Goal: Information Seeking & Learning: Learn about a topic

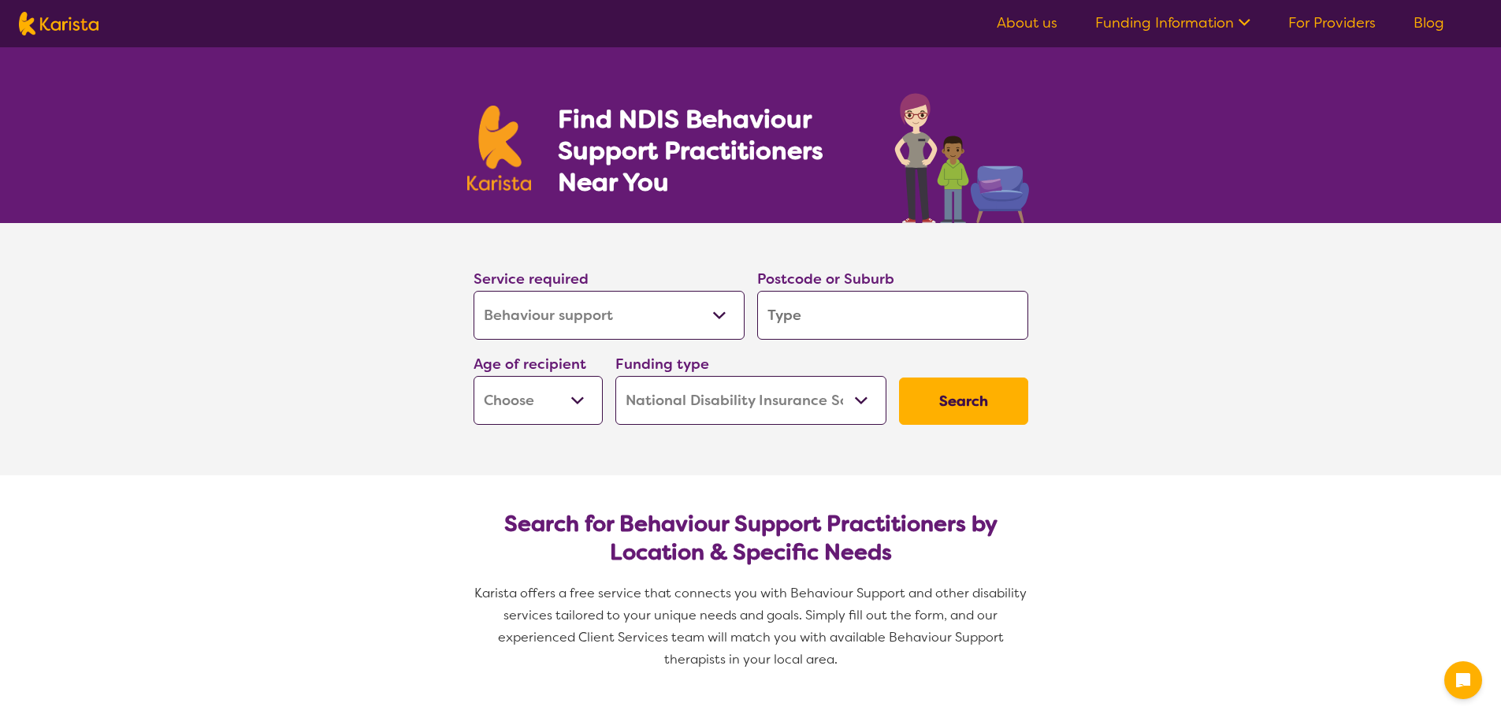
select select "Behaviour support"
select select "NDIS"
select select "Behaviour support"
select select "NDIS"
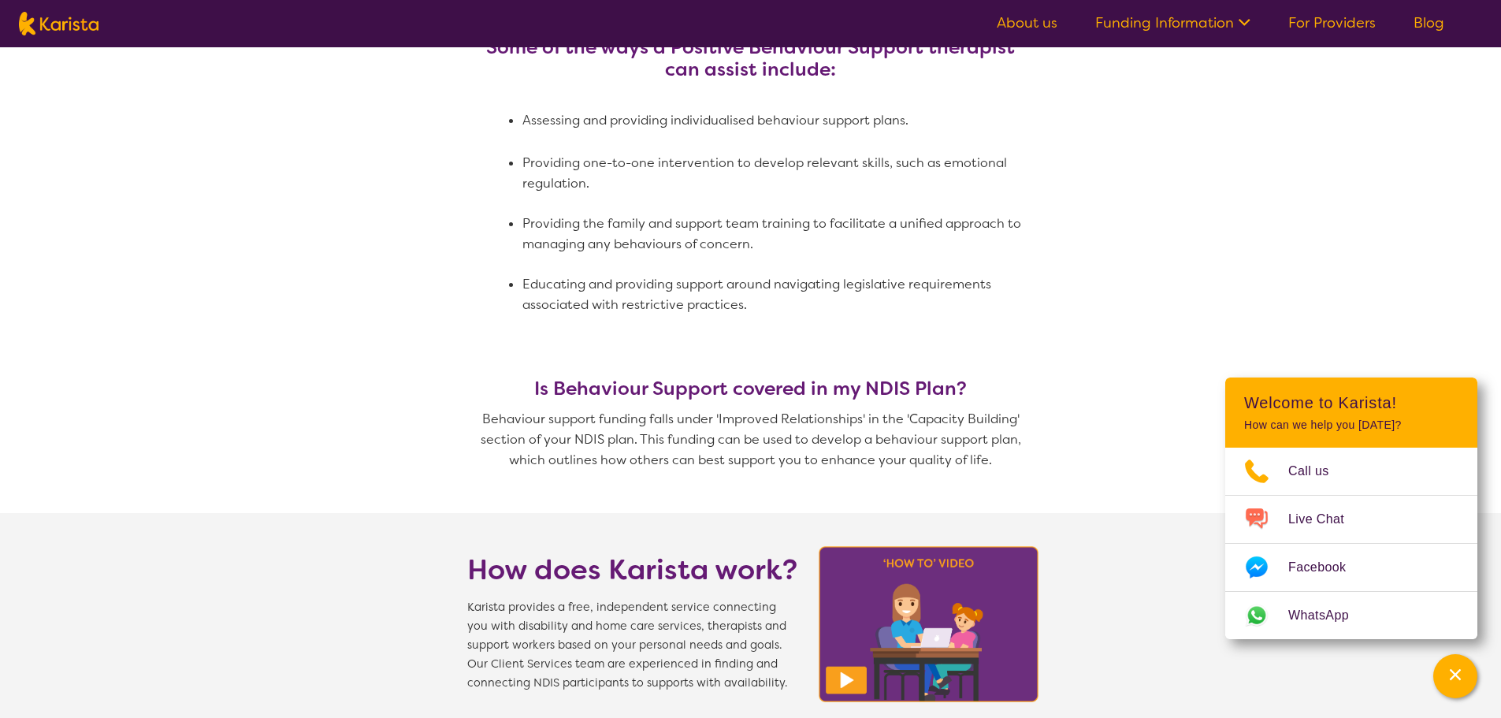
scroll to position [1103, 0]
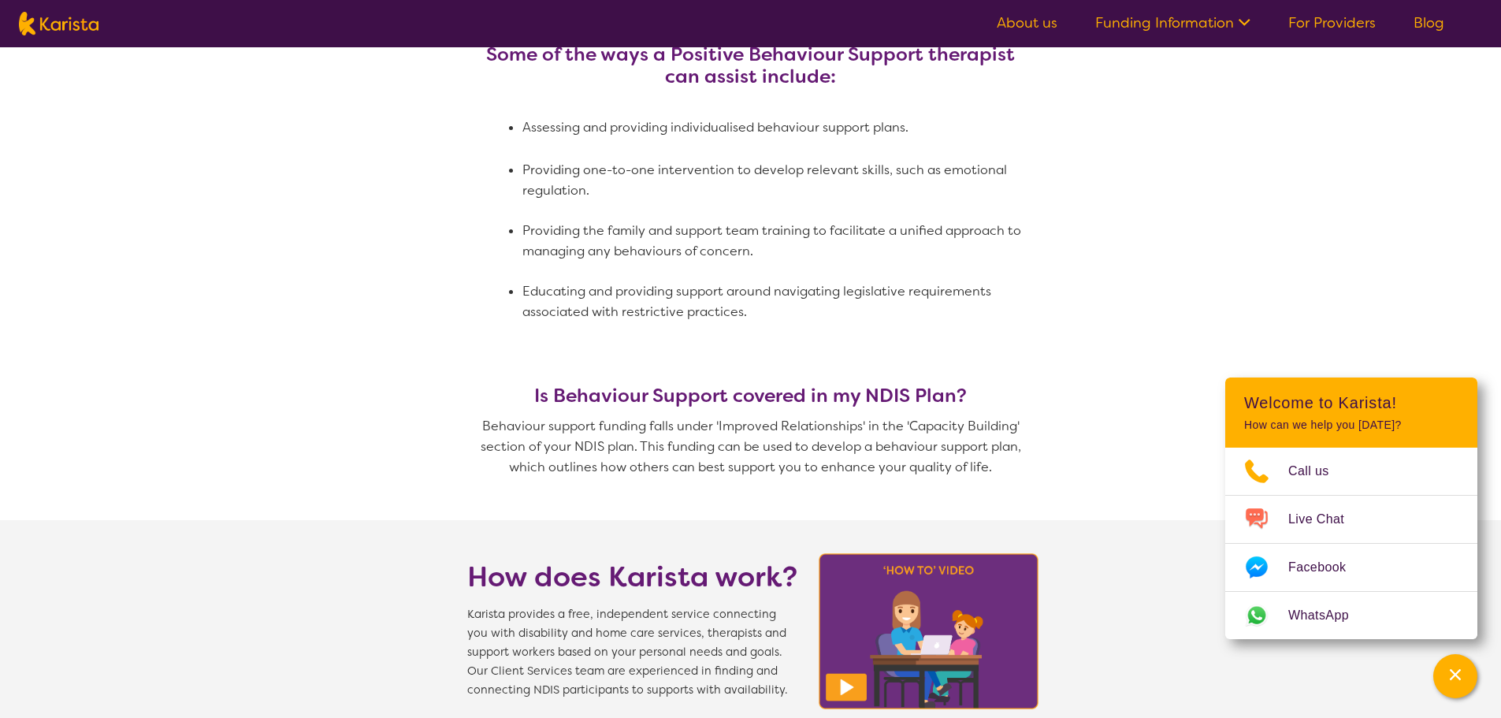
click at [50, 22] on img at bounding box center [59, 24] width 80 height 24
select select "Behaviour support"
select select "NDIS"
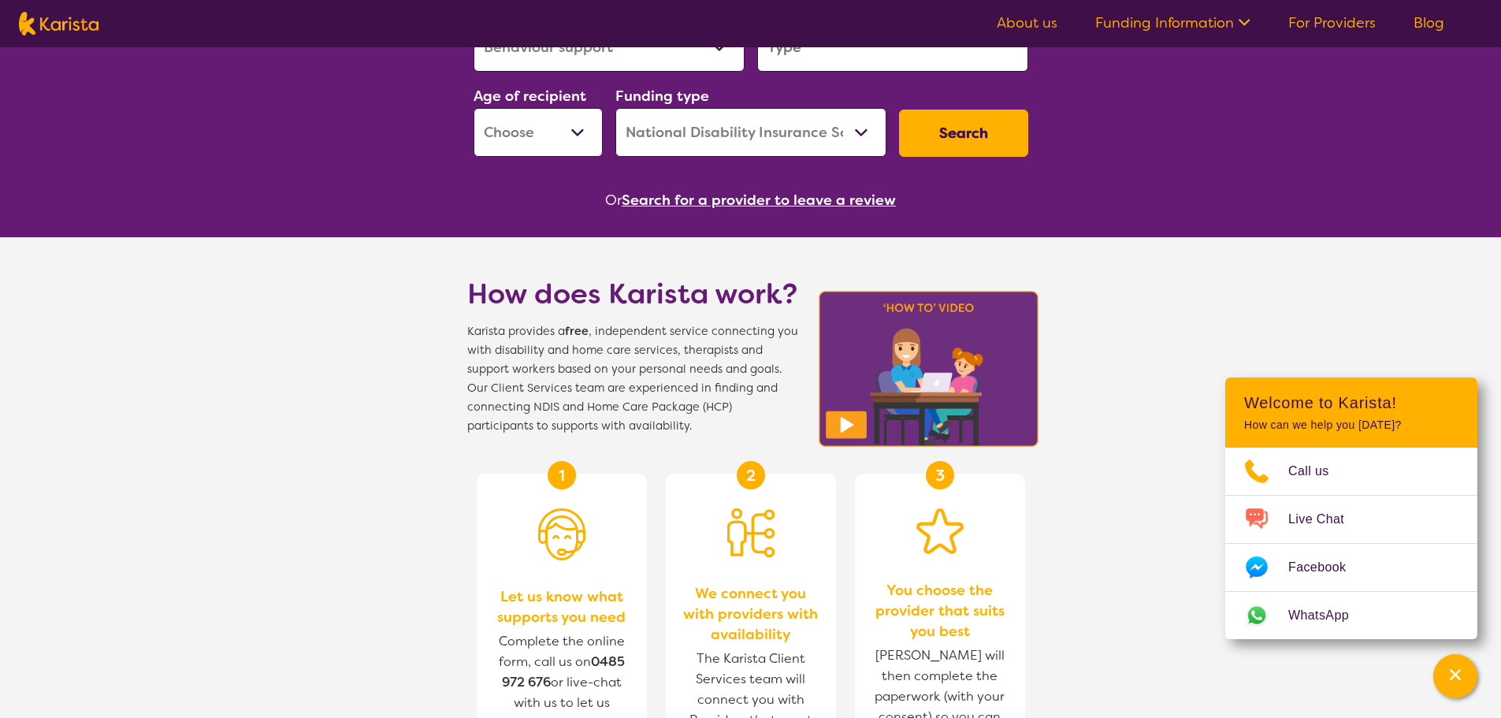
scroll to position [315, 0]
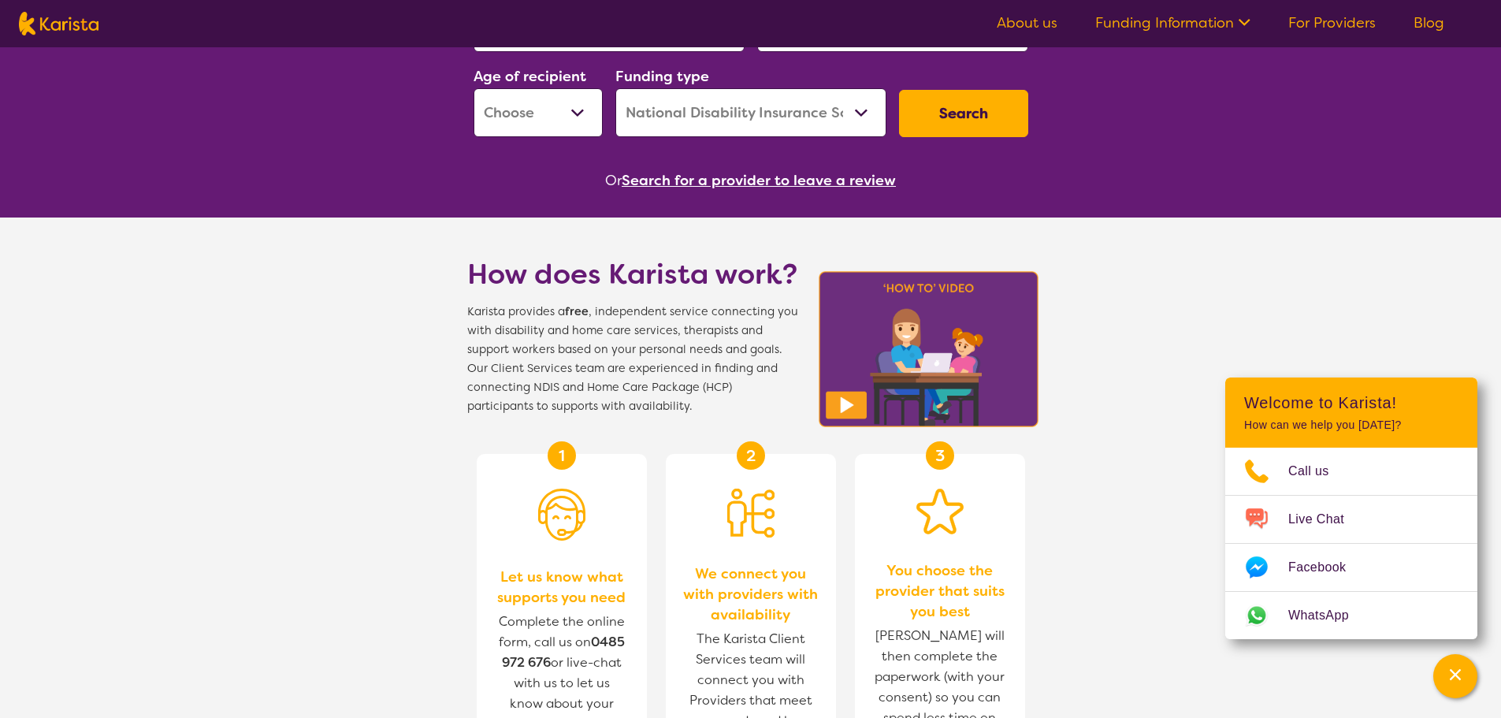
click at [859, 110] on select "Home Care Package (HCP) National Disability Insurance Scheme (NDIS) I don't know" at bounding box center [750, 112] width 271 height 49
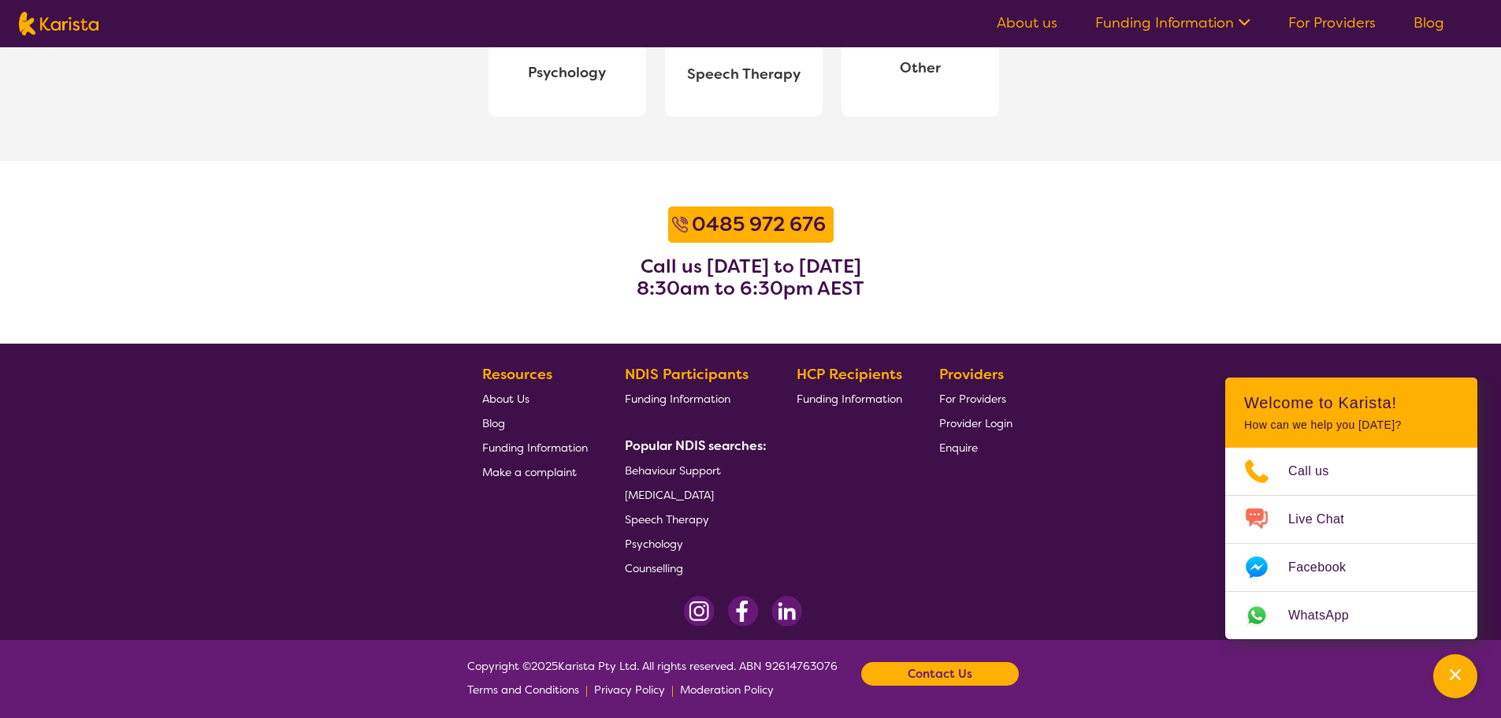
scroll to position [1924, 0]
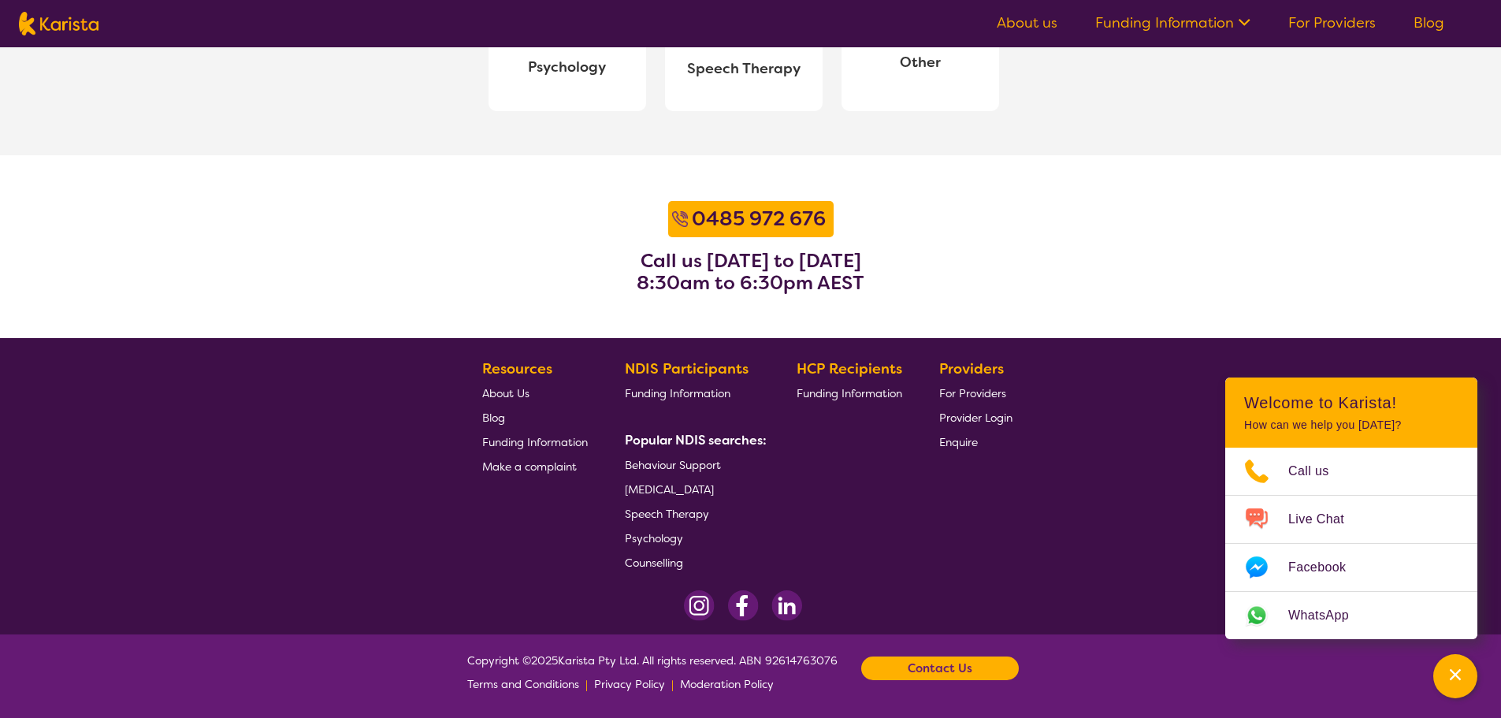
click at [974, 399] on span "For Providers" at bounding box center [972, 393] width 67 height 14
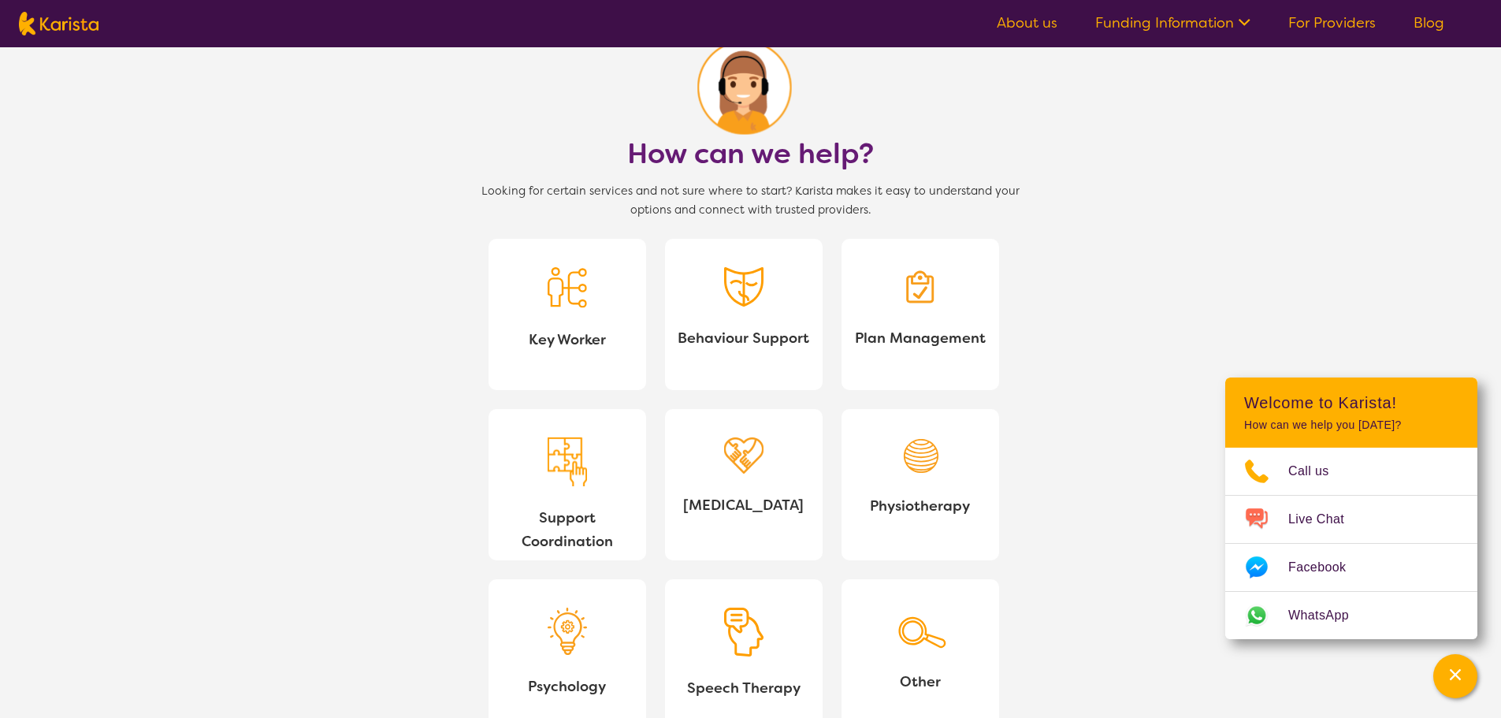
scroll to position [1057, 0]
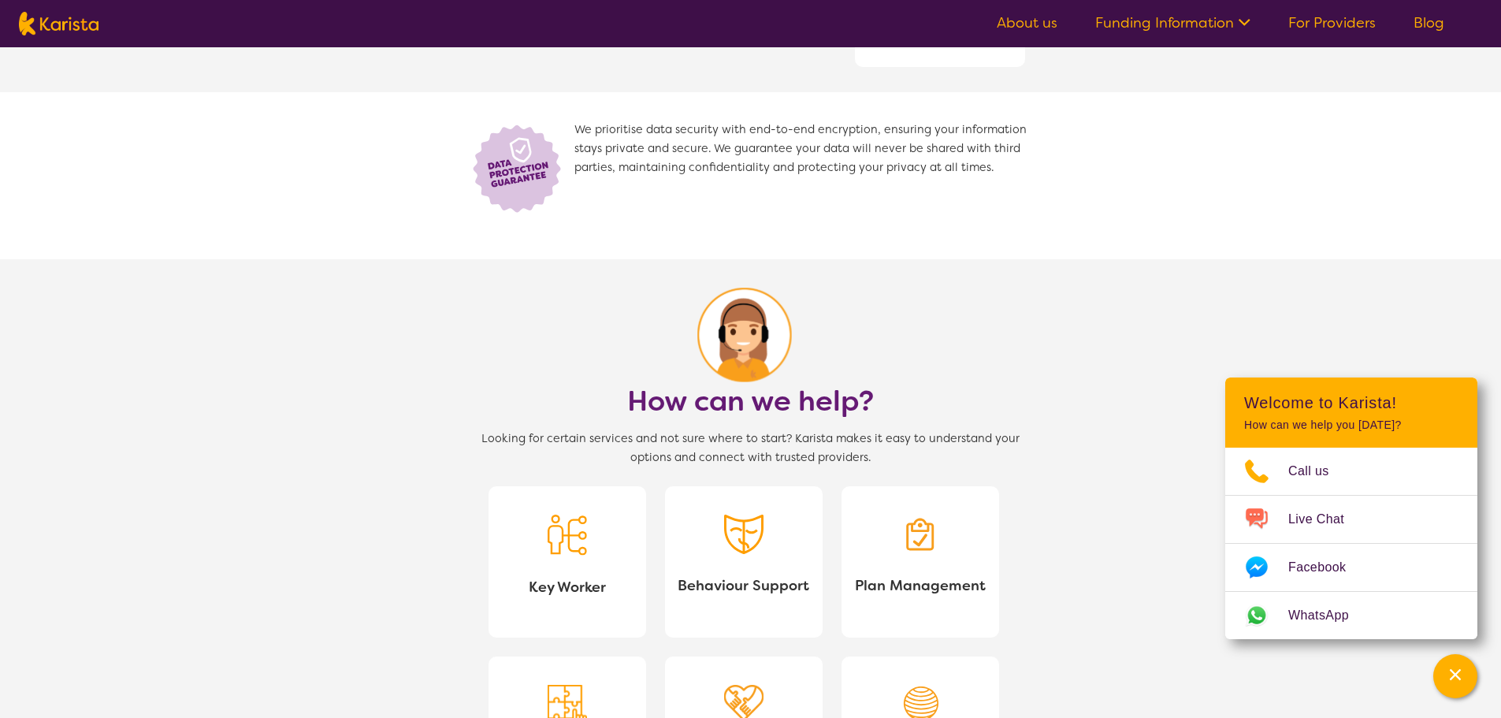
click at [1117, 22] on link "Funding Information" at bounding box center [1172, 22] width 155 height 19
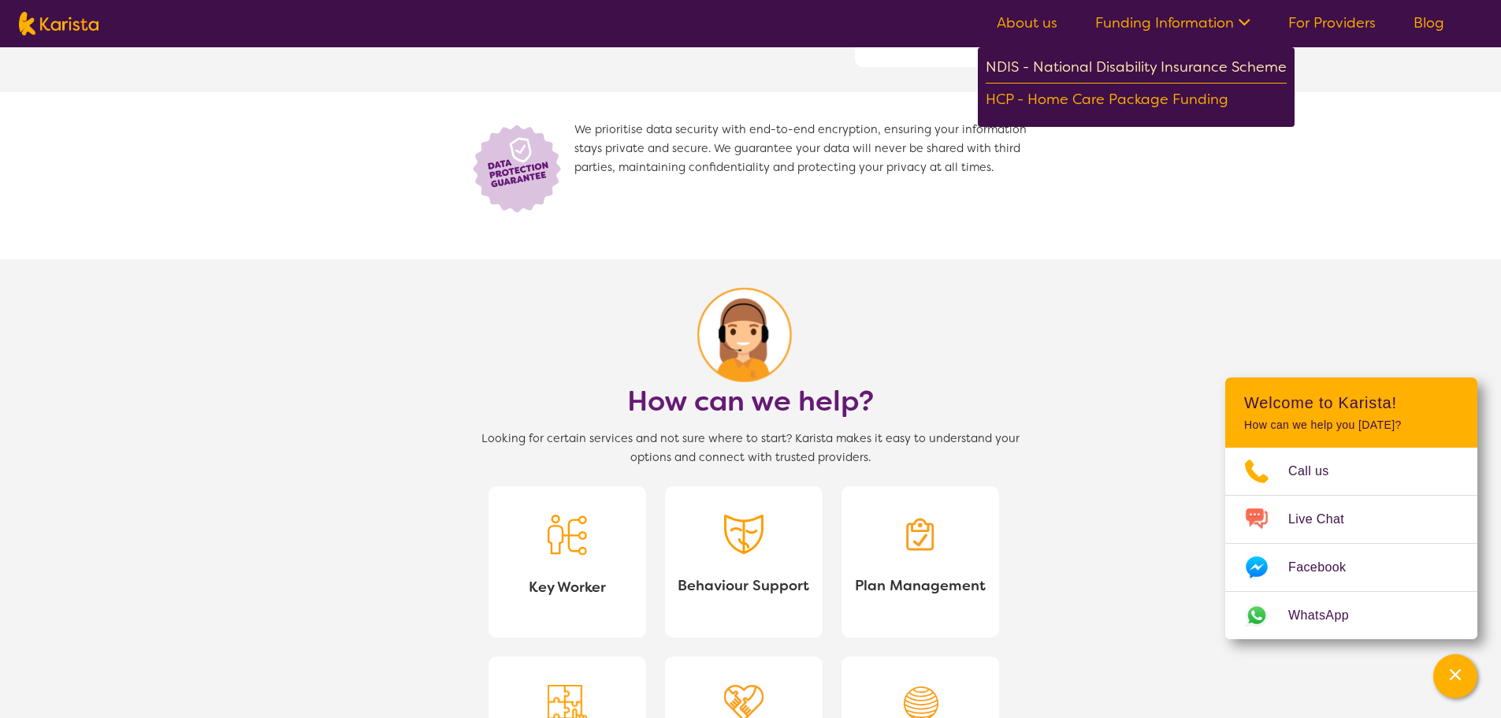
click at [1097, 68] on div "NDIS - National Disability Insurance Scheme" at bounding box center [1136, 69] width 301 height 28
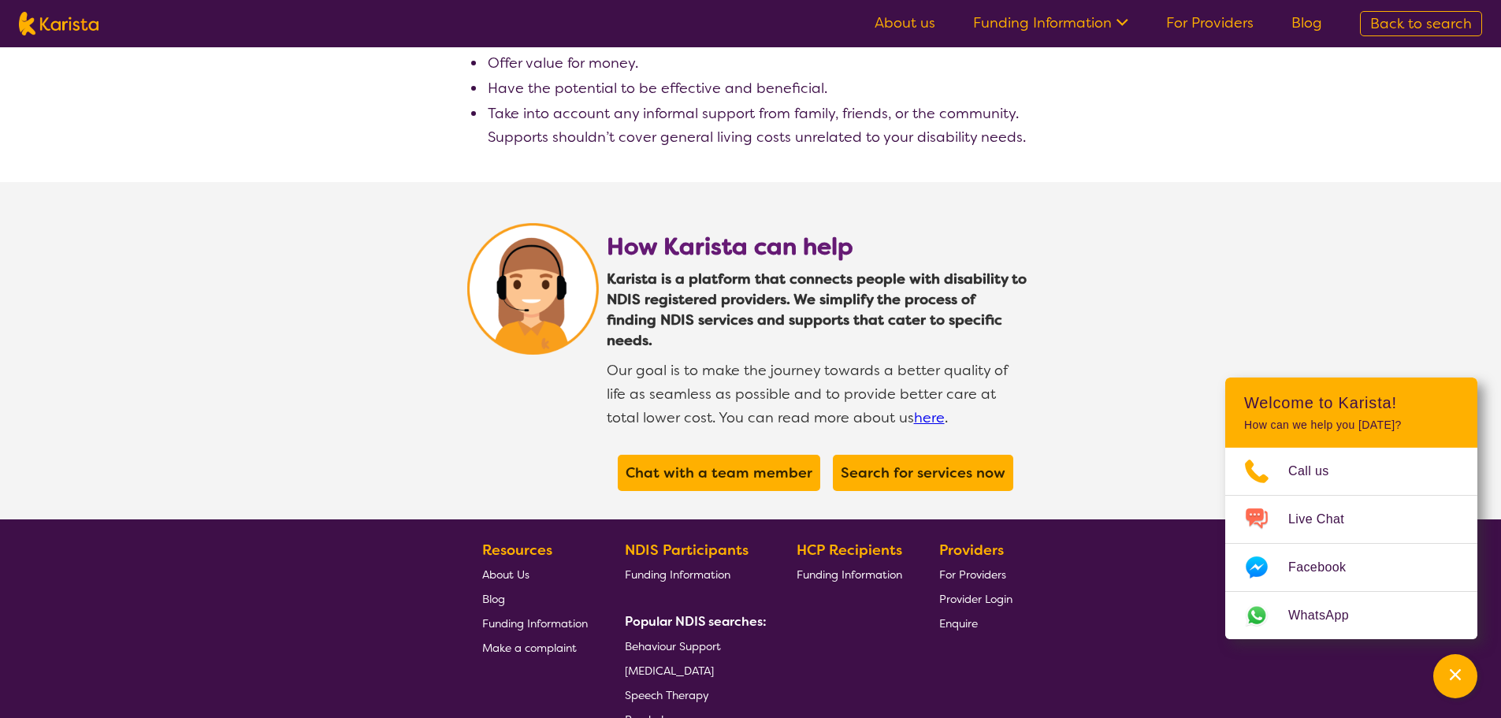
scroll to position [2836, 0]
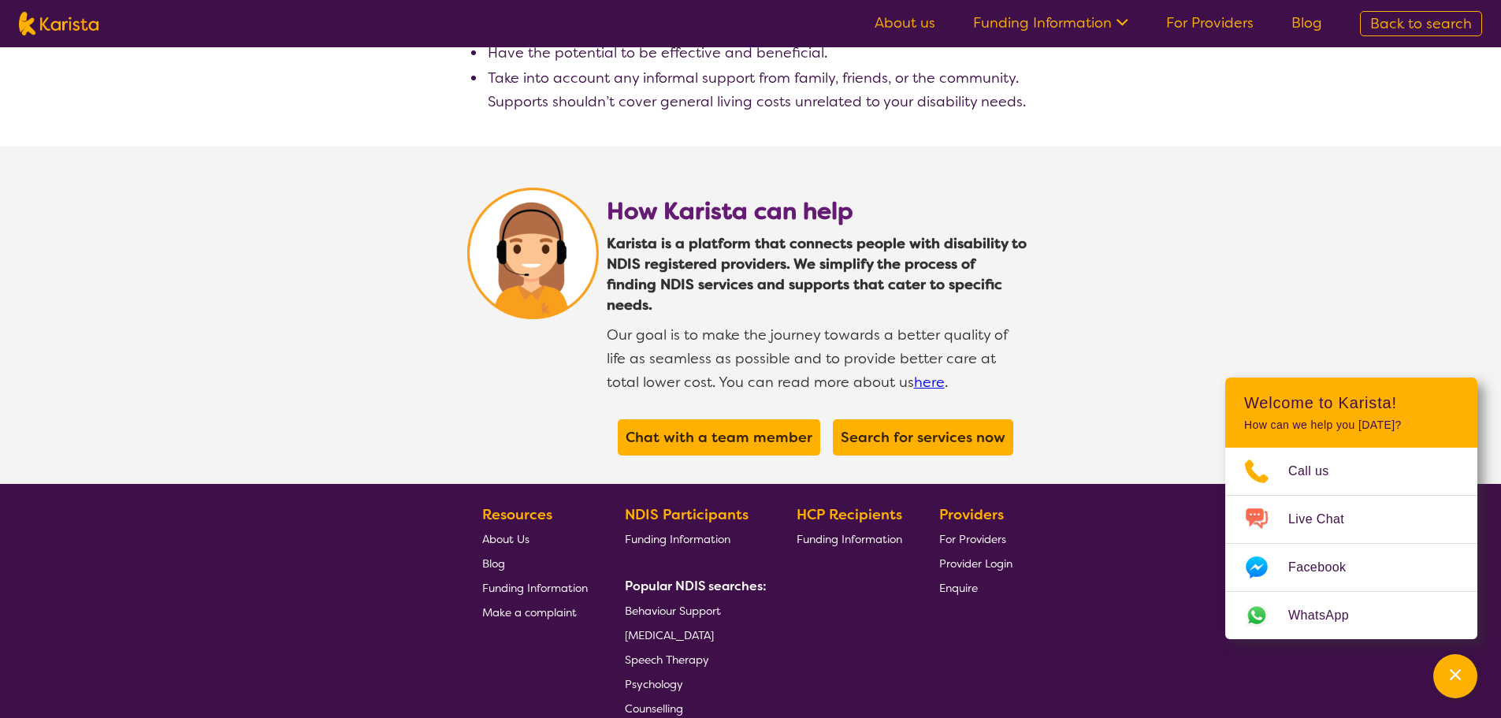
click at [914, 373] on link "here" at bounding box center [929, 382] width 31 height 19
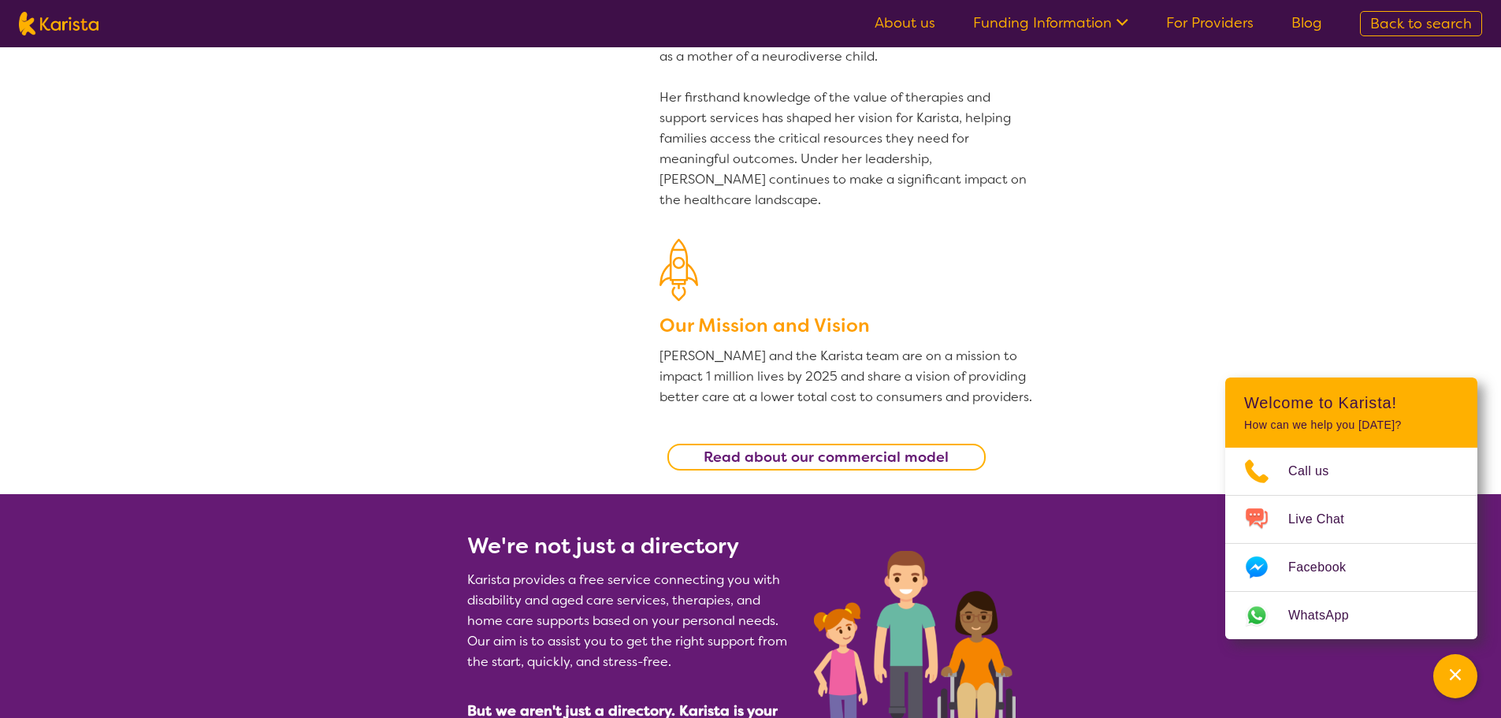
scroll to position [236, 0]
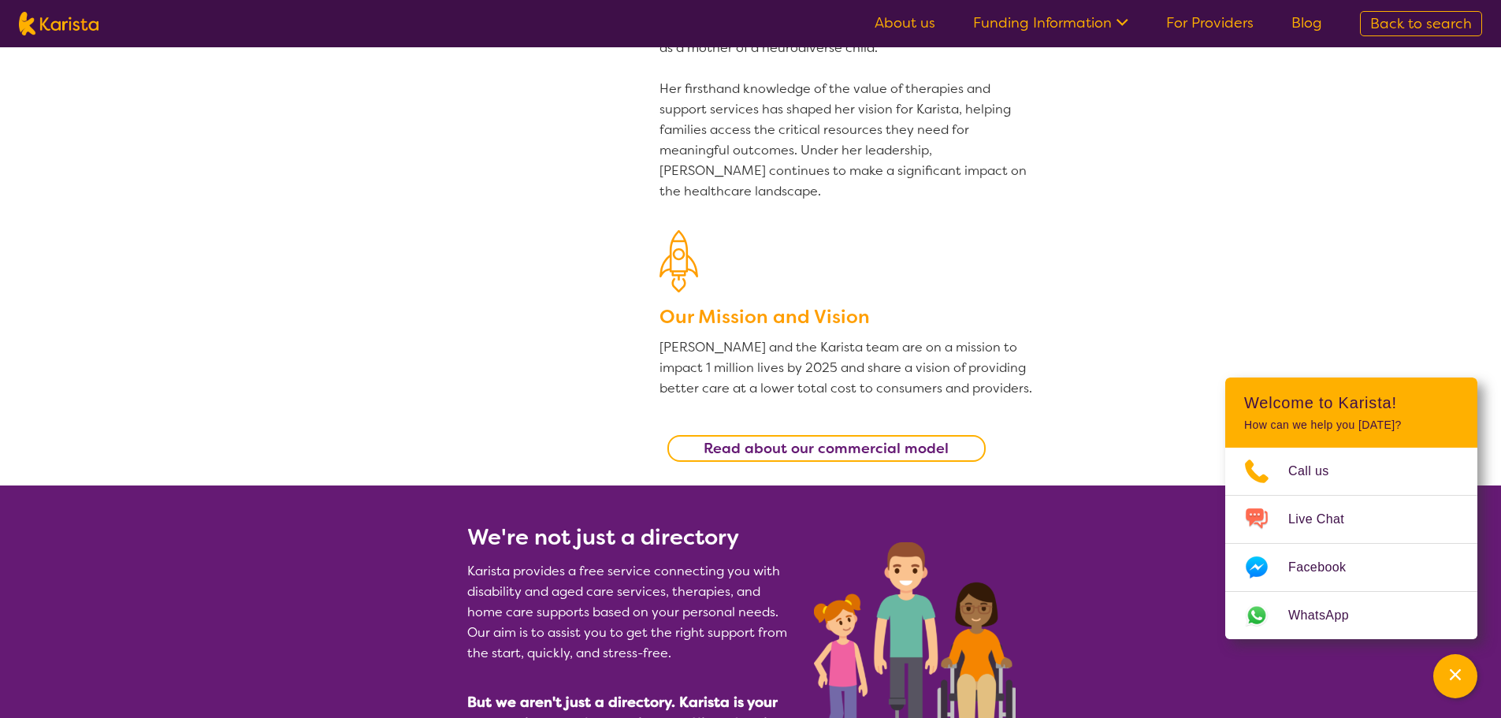
click at [831, 444] on b "Read about our commercial model" at bounding box center [825, 448] width 245 height 19
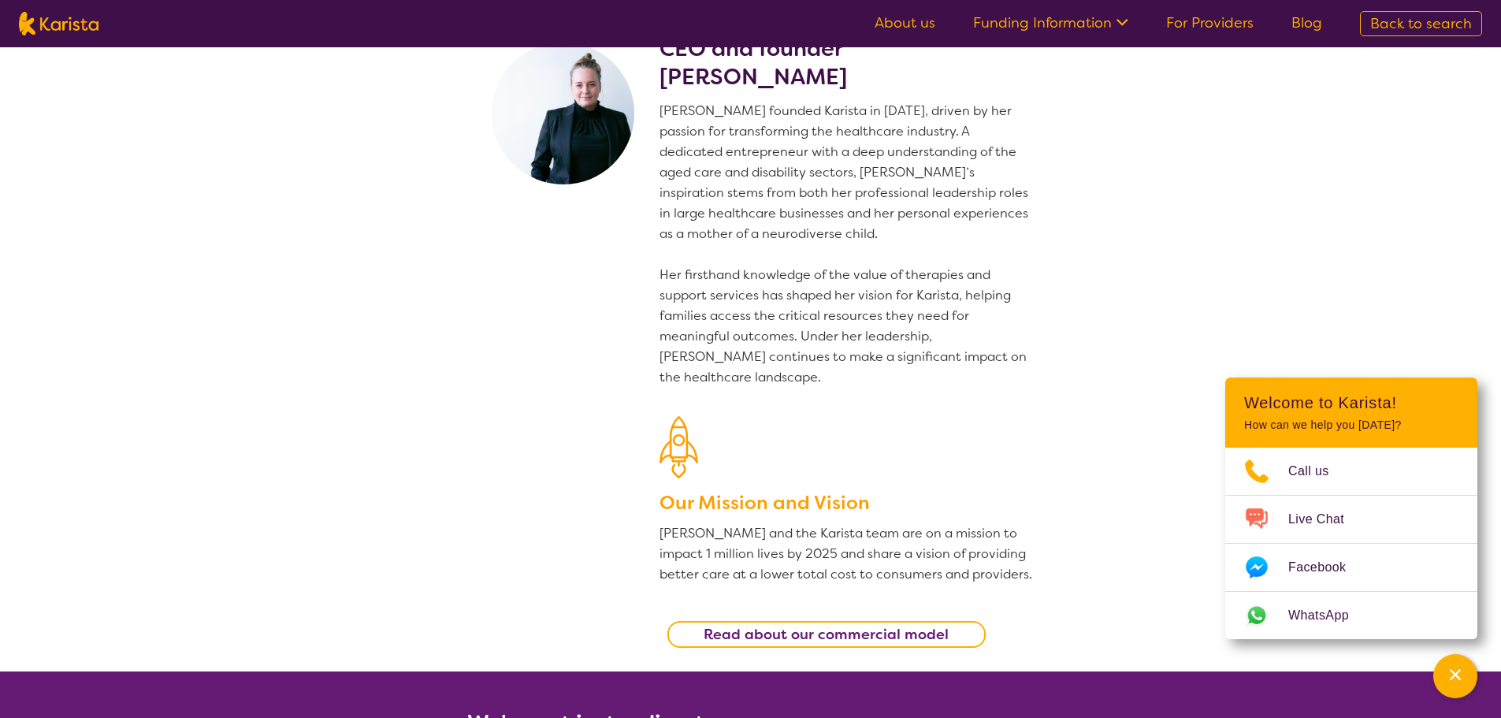
scroll to position [0, 0]
